Goal: Information Seeking & Learning: Find specific fact

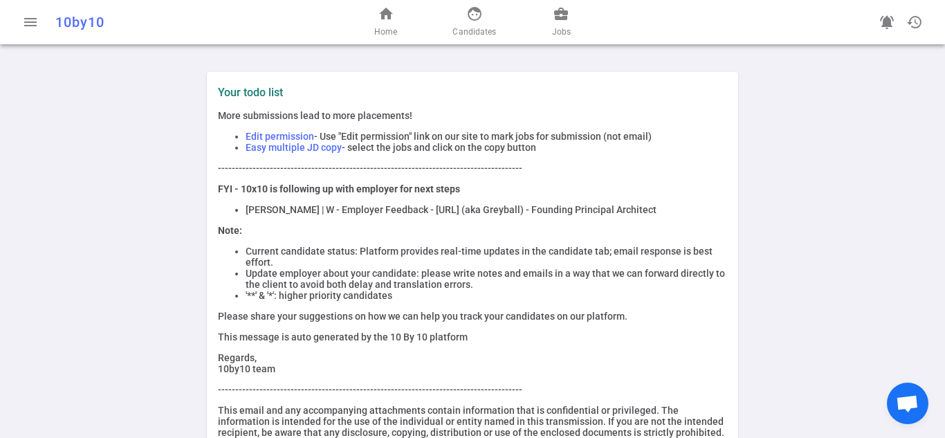
drag, startPoint x: 319, startPoint y: 210, endPoint x: 701, endPoint y: 212, distance: 381.7
click at [701, 212] on li "[PERSON_NAME] | W - Employer Feedback - [URL] (aka Greyball) - Founding Princip…" at bounding box center [485, 209] width 481 height 11
click at [344, 233] on p "Note:" at bounding box center [472, 230] width 509 height 11
drag, startPoint x: 473, startPoint y: 214, endPoint x: 521, endPoint y: 224, distance: 48.8
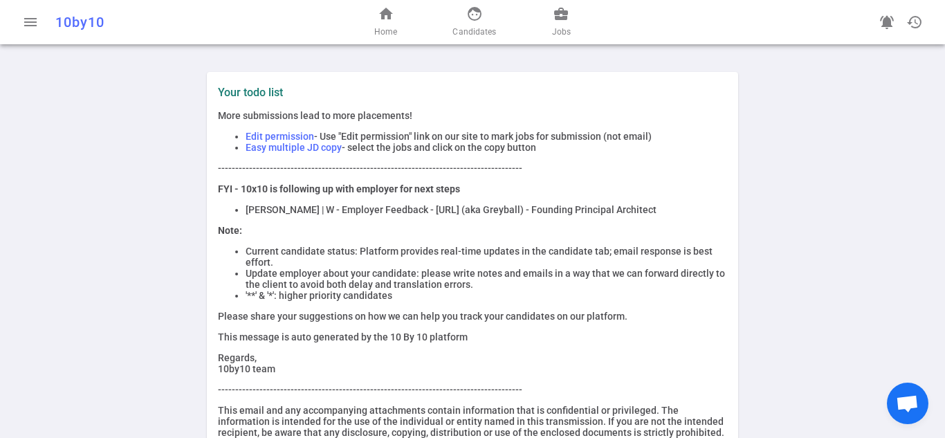
click at [472, 214] on li "[PERSON_NAME] | W - Employer Feedback - [URL] (aka Greyball) - Founding Princip…" at bounding box center [485, 209] width 481 height 11
click at [539, 223] on div "More submissions lead to more placements! Edit permission - Use "Edit permissio…" at bounding box center [472, 279] width 509 height 339
click at [528, 211] on li "[PERSON_NAME] | W - Employer Feedback - [URL] (aka Greyball) - Founding Princip…" at bounding box center [485, 209] width 481 height 11
click at [474, 215] on li "[PERSON_NAME] | W - Employer Feedback - [URL] (aka Greyball) - Founding Princip…" at bounding box center [485, 209] width 481 height 11
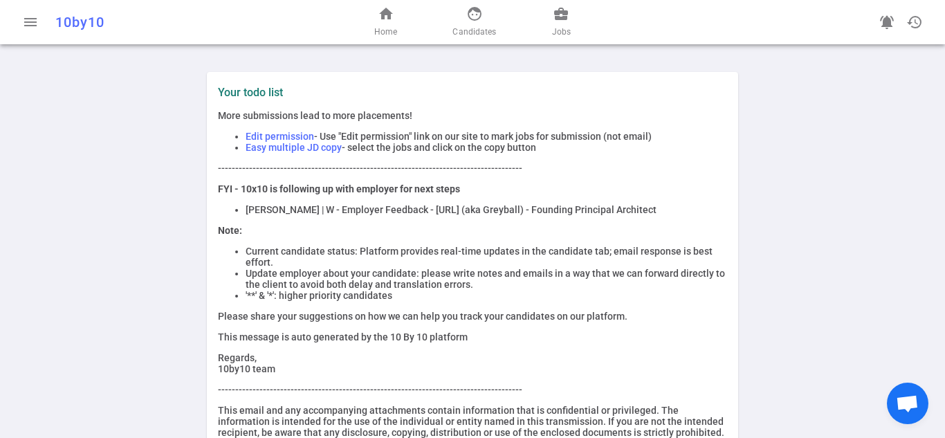
click at [472, 212] on li "[PERSON_NAME] | W - Employer Feedback - [URL] (aka Greyball) - Founding Princip…" at bounding box center [485, 209] width 481 height 11
click at [568, 161] on div "More submissions lead to more placements! Edit permission - Use "Edit permissio…" at bounding box center [472, 279] width 509 height 339
click at [591, 166] on p "-------------------------------------------------------------------------------…" at bounding box center [472, 168] width 509 height 11
